Goal: Transaction & Acquisition: Purchase product/service

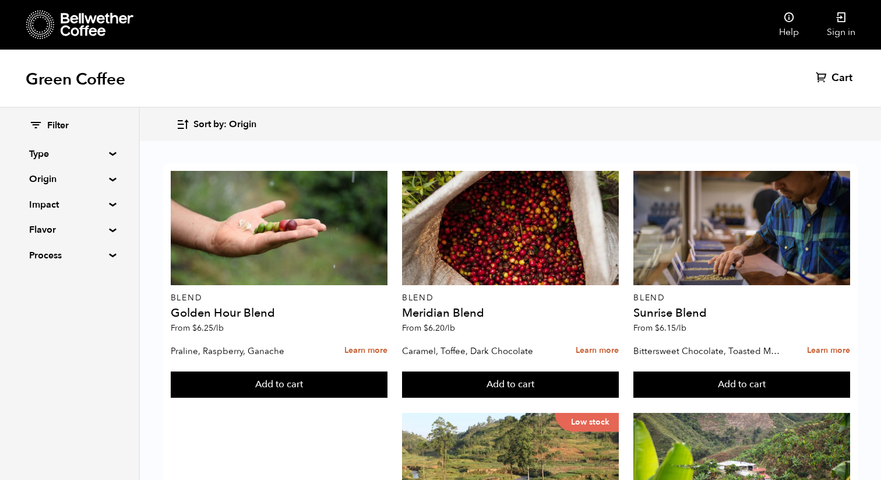
scroll to position [1026, 0]
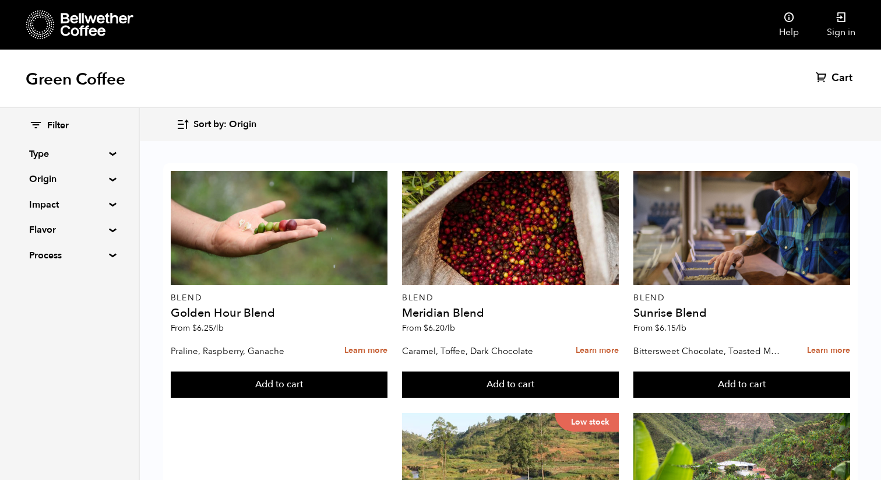
scroll to position [1186, 0]
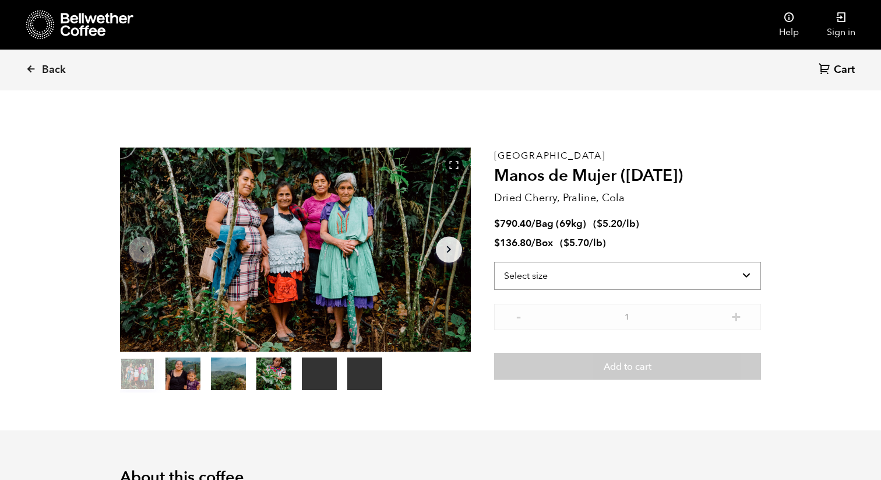
click at [524, 276] on select "Select size Bag (69kg) (152 lbs) Box (24 lbs)" at bounding box center [627, 276] width 267 height 28
click at [494, 262] on select "Select size Bag (69kg) (152 lbs) Box (24 lbs)" at bounding box center [627, 276] width 267 height 28
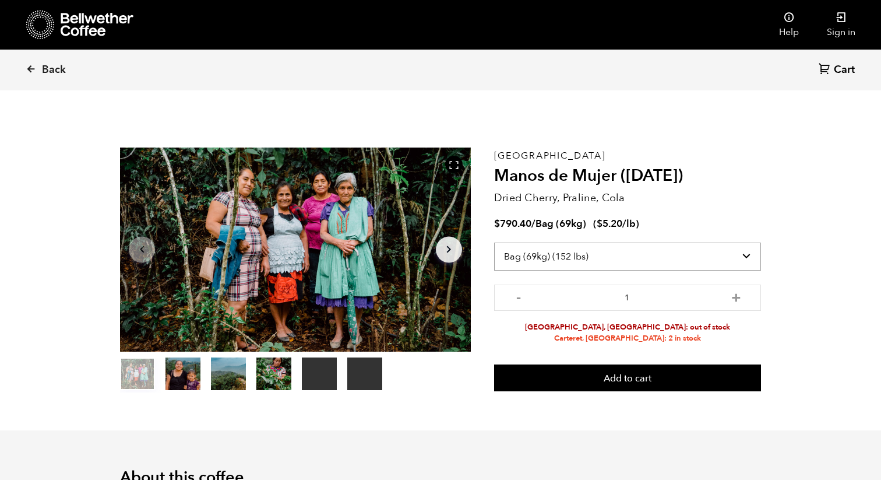
click at [541, 266] on select "Select size Bag (69kg) (152 lbs) Box (24 lbs)" at bounding box center [627, 256] width 267 height 28
select select "box"
click at [494, 242] on select "Select size Bag (69kg) (152 lbs) Box (24 lbs)" at bounding box center [627, 256] width 267 height 28
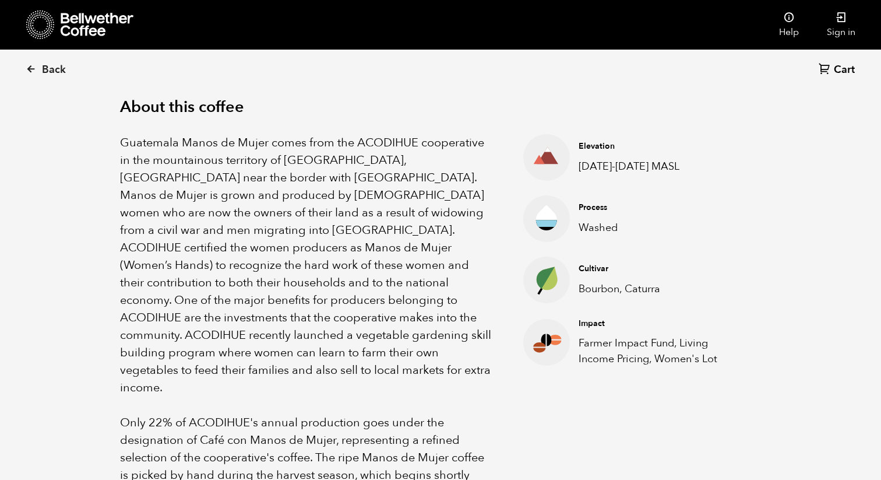
scroll to position [329, 0]
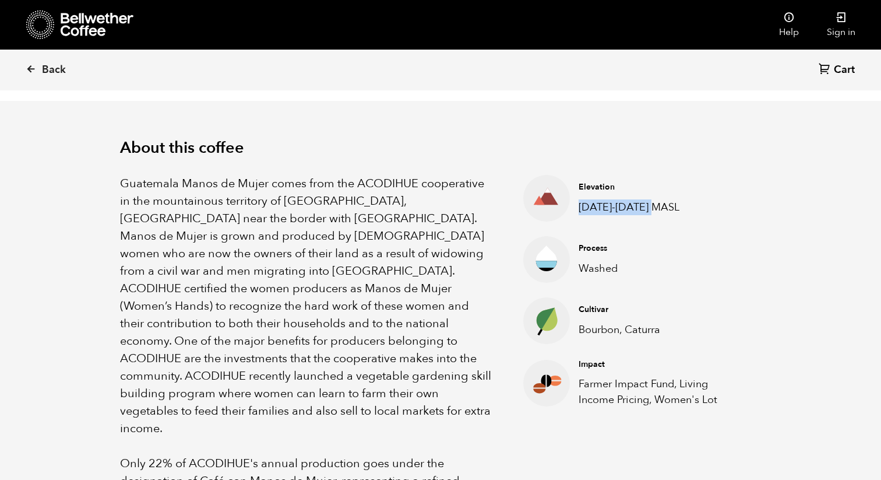
drag, startPoint x: 579, startPoint y: 204, endPoint x: 659, endPoint y: 209, distance: 80.0
click at [659, 209] on p "1400-1600 MASL" at bounding box center [661, 207] width 164 height 16
copy p "1400-1600 MASL"
drag, startPoint x: 579, startPoint y: 327, endPoint x: 670, endPoint y: 329, distance: 91.5
click at [670, 329] on p "Bourbon, Caturra" at bounding box center [661, 330] width 164 height 16
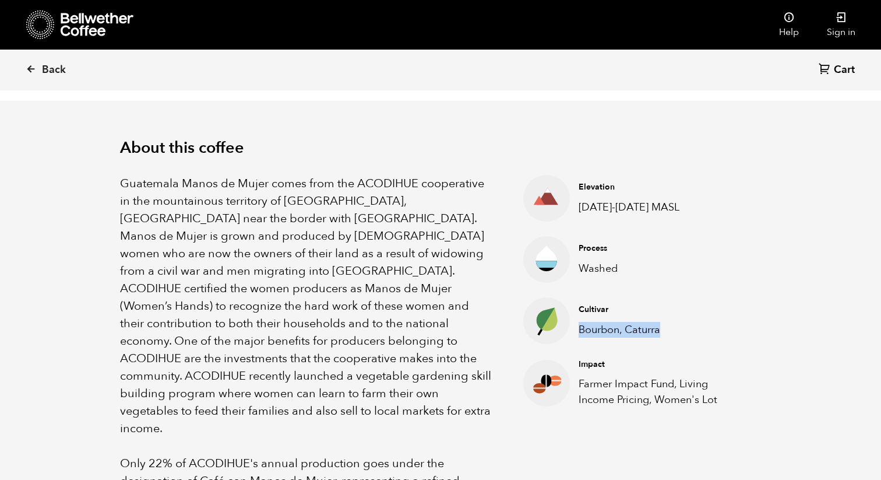
copy p "Bourbon, Caturra"
drag, startPoint x: 578, startPoint y: 206, endPoint x: 692, endPoint y: 207, distance: 114.8
click at [692, 207] on div "Elevation 1400-1600 MASL" at bounding box center [661, 197] width 182 height 33
copy p "1400-1600 MASL"
drag, startPoint x: 579, startPoint y: 330, endPoint x: 672, endPoint y: 331, distance: 93.2
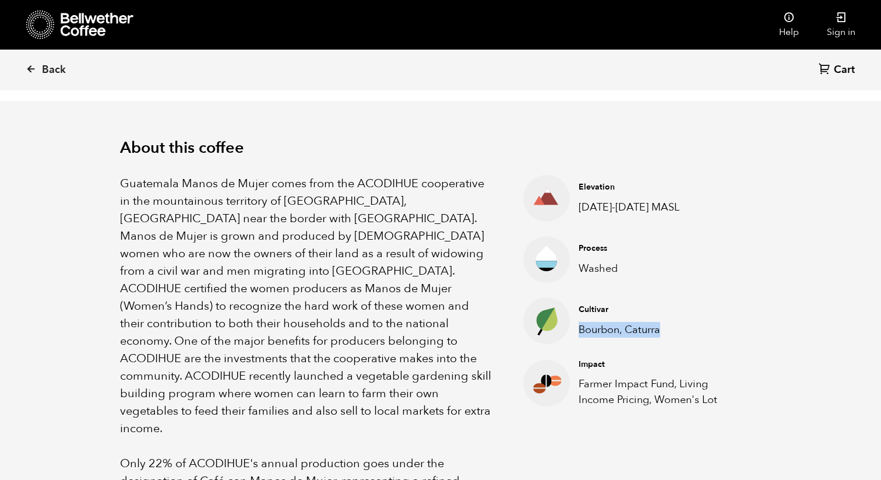
click at [672, 331] on p "Bourbon, Caturra" at bounding box center [661, 330] width 164 height 16
copy p "Bourbon, Caturra"
drag, startPoint x: 355, startPoint y: 184, endPoint x: 485, endPoint y: 184, distance: 129.4
click at [485, 184] on p "Guatemala Manos de Mujer comes from the ACODIHUE cooperative in the mountainous…" at bounding box center [307, 306] width 374 height 262
copy span "ACODIHUE cooperative"
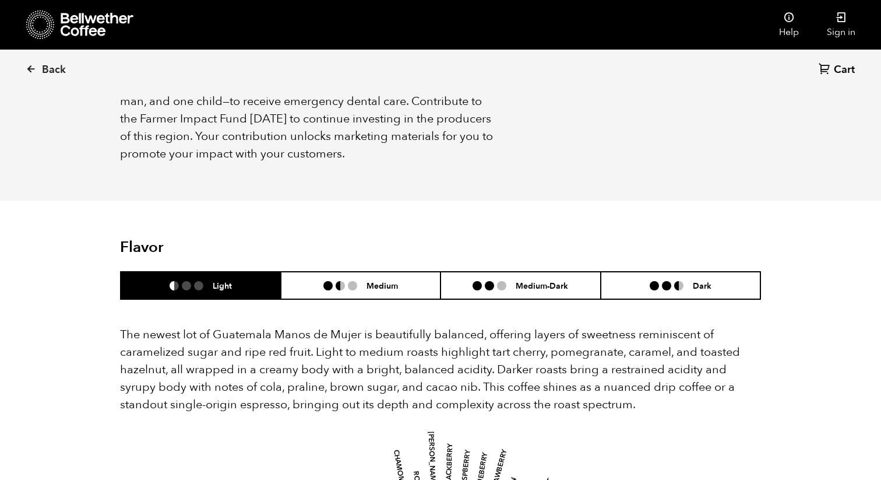
scroll to position [1353, 0]
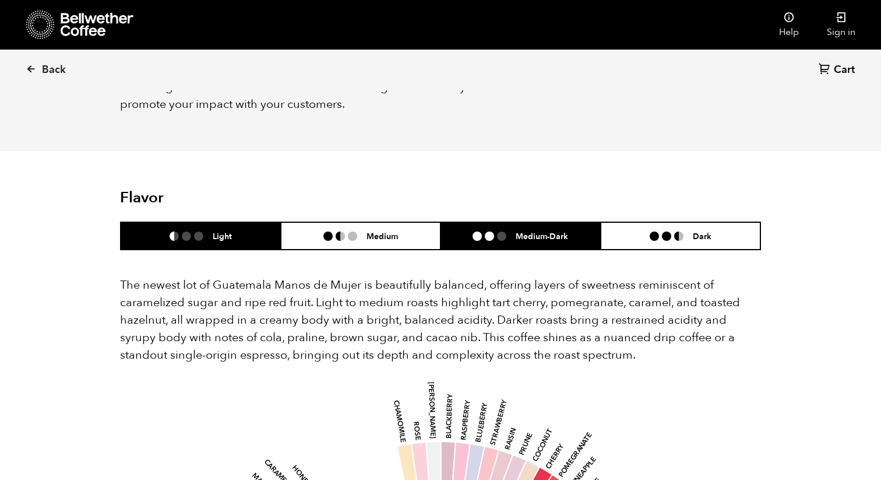
click at [488, 231] on li at bounding box center [489, 235] width 9 height 9
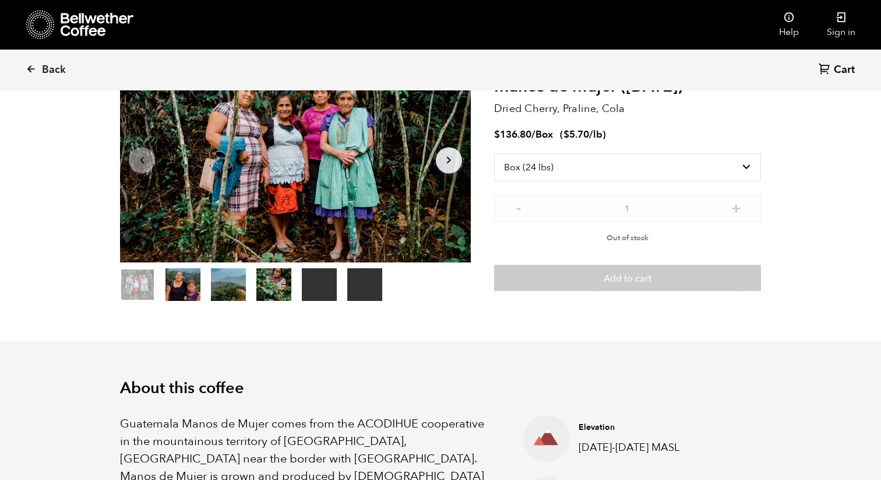
scroll to position [0, 0]
